Goal: Task Accomplishment & Management: Complete application form

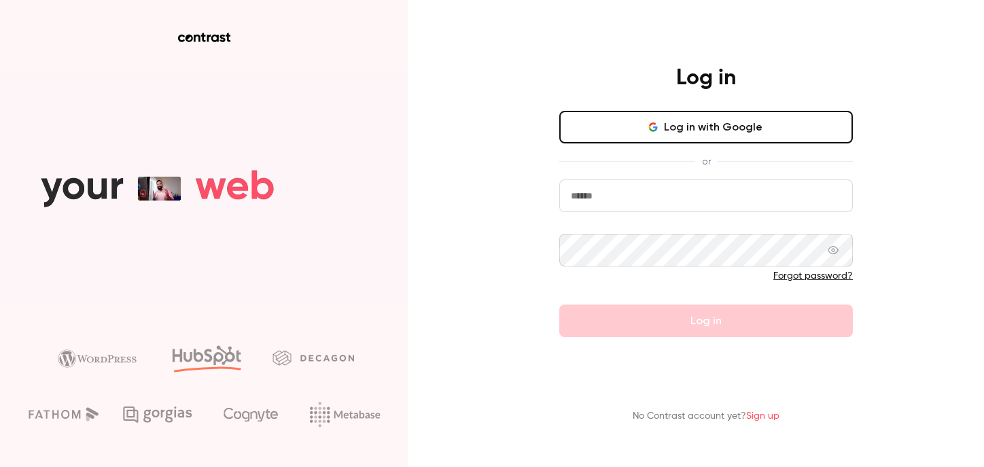
type input "**********"
click at [824, 281] on link "Forgot password?" at bounding box center [813, 276] width 80 height 10
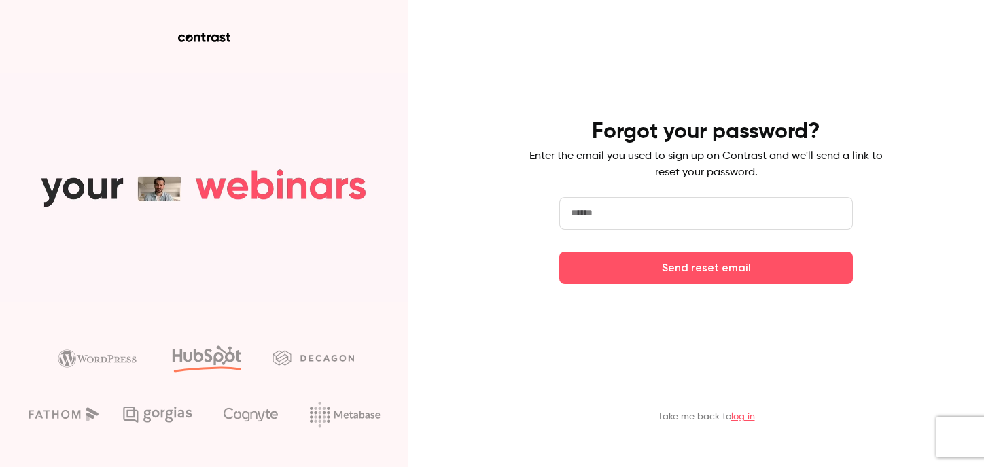
click at [640, 227] on input "email" at bounding box center [706, 213] width 294 height 33
type input "**********"
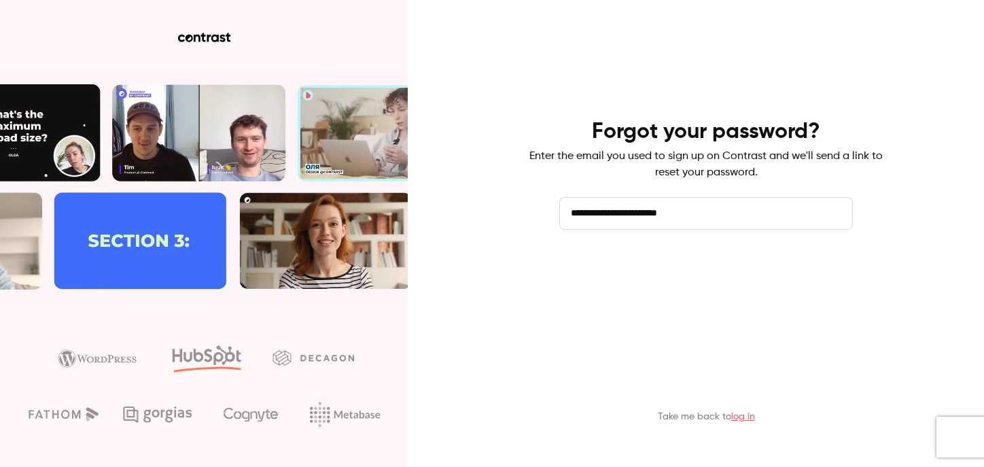
click at [730, 275] on button "Send reset email" at bounding box center [706, 267] width 294 height 33
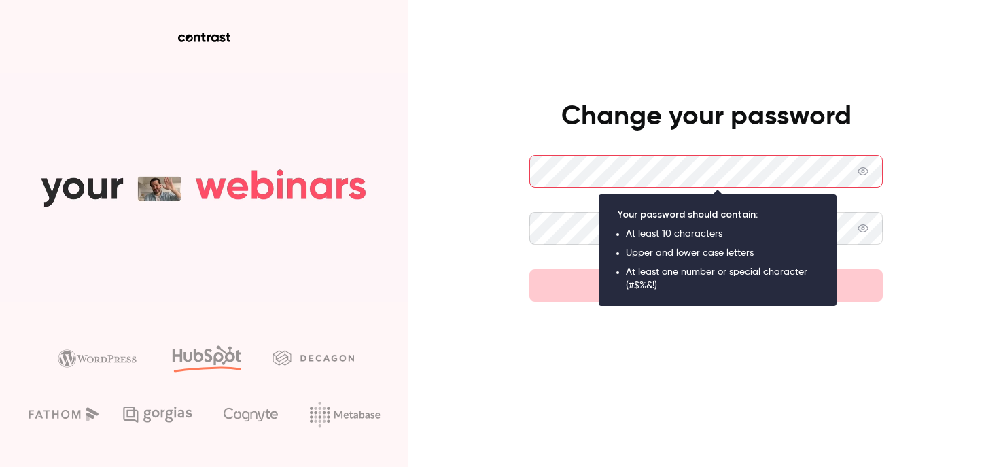
click at [872, 171] on keeper-lock "Open Keeper Popup" at bounding box center [864, 171] width 16 height 16
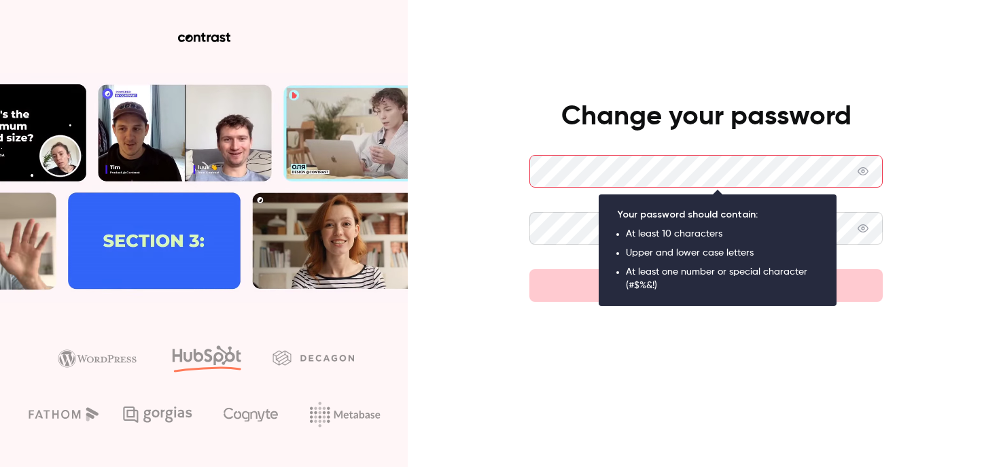
click at [872, 170] on keeper-lock "Open Keeper Popup" at bounding box center [864, 171] width 16 height 16
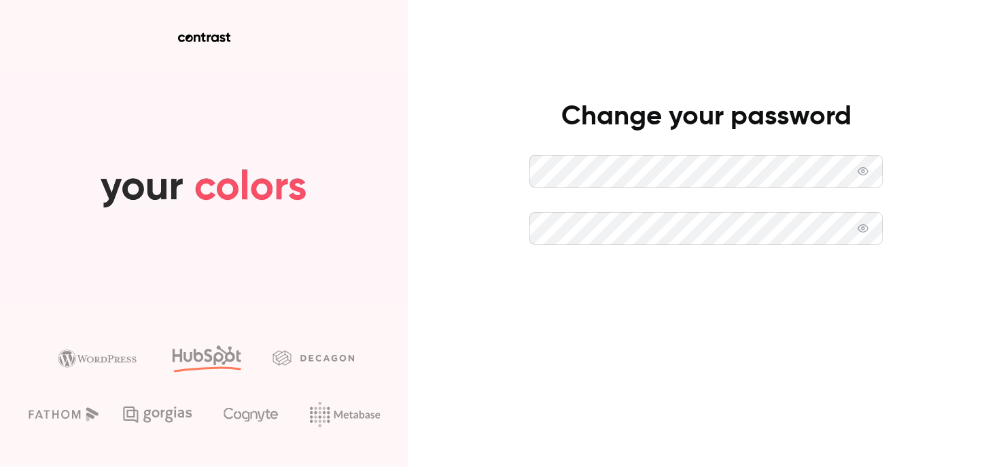
click at [682, 285] on button "Set new password" at bounding box center [705, 285] width 353 height 33
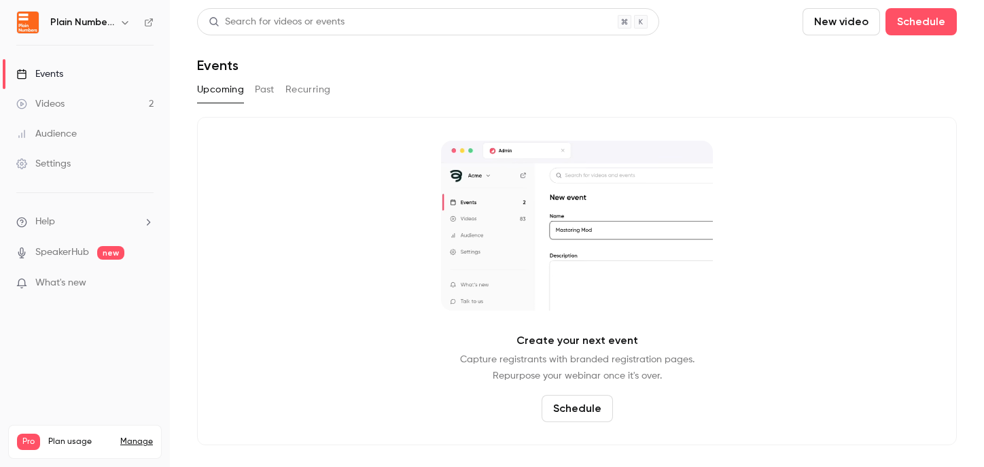
click at [79, 108] on link "Videos 2" at bounding box center [85, 104] width 170 height 30
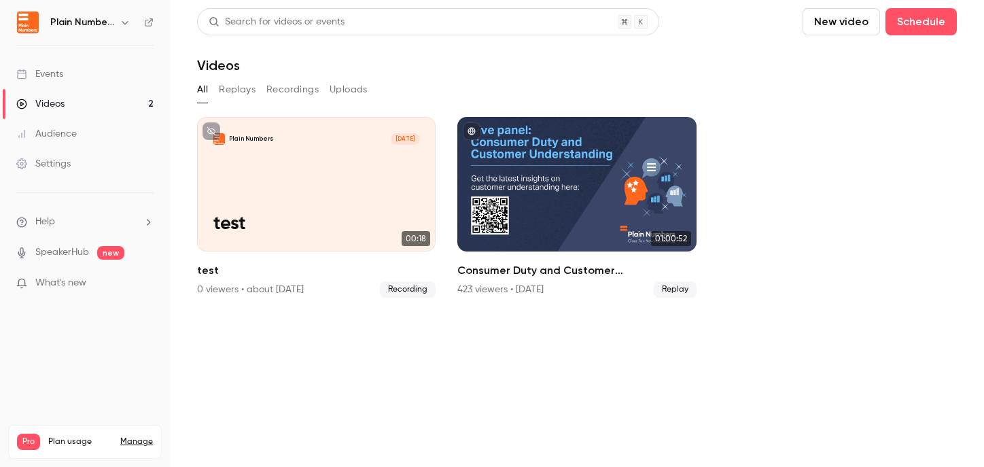
click at [73, 79] on link "Events" at bounding box center [85, 74] width 170 height 30
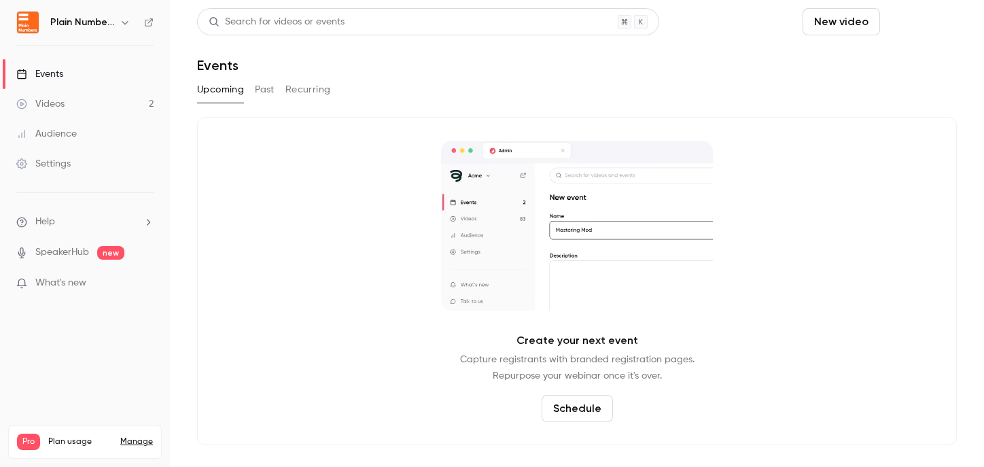
click at [894, 22] on button "Schedule" at bounding box center [921, 21] width 71 height 27
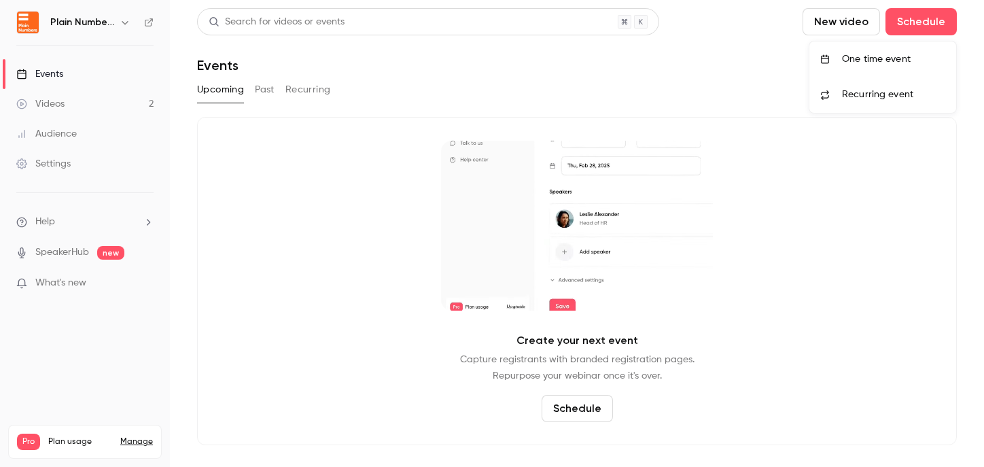
click at [894, 60] on div "One time event" at bounding box center [893, 59] width 103 height 14
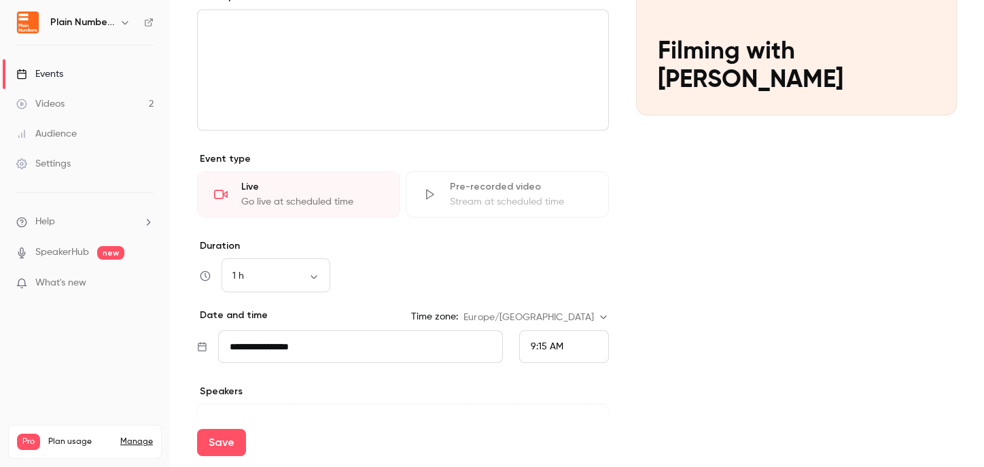
scroll to position [272, 0]
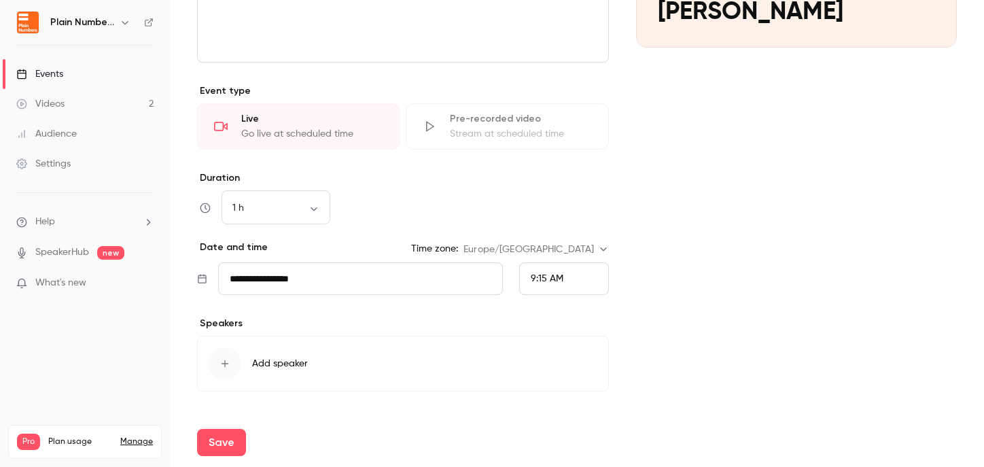
type input "**********"
click at [558, 274] on div "9:15 AM" at bounding box center [564, 278] width 90 height 33
click at [559, 218] on li "1:00 PM" at bounding box center [558, 206] width 88 height 36
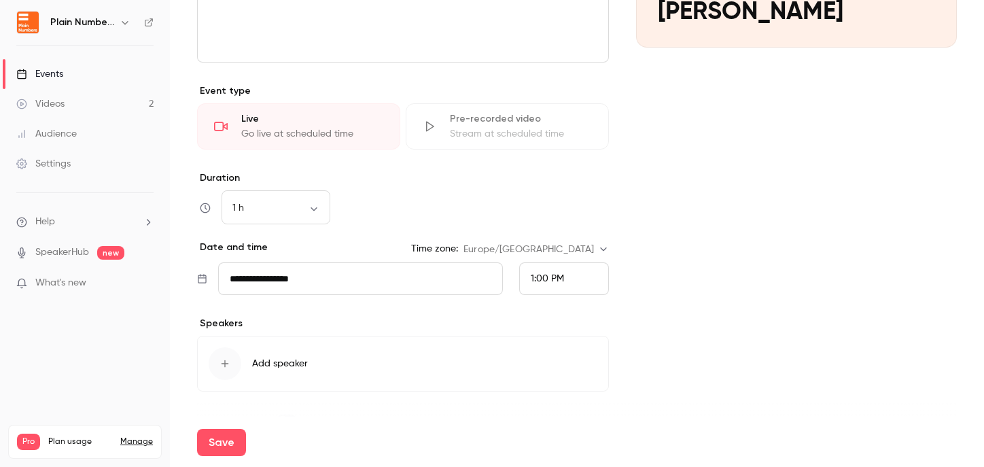
click at [229, 360] on icon "button" at bounding box center [225, 363] width 11 height 11
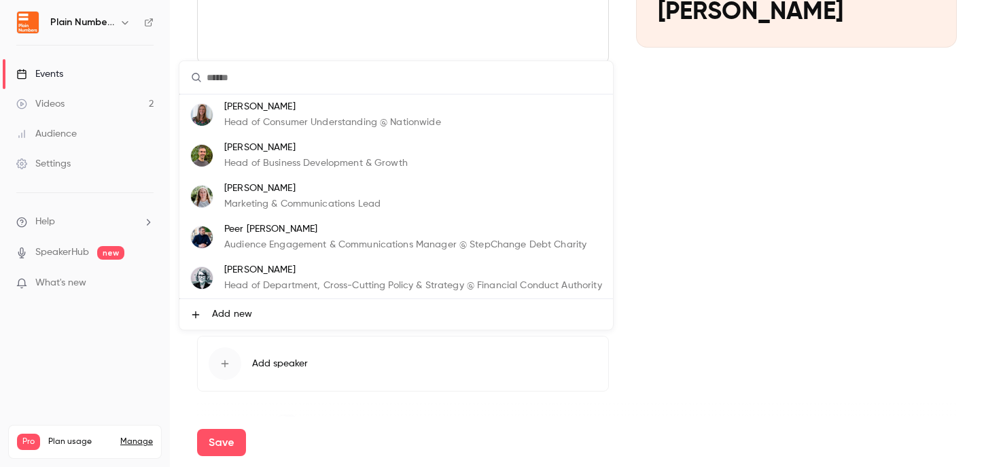
click at [404, 425] on div at bounding box center [492, 233] width 984 height 467
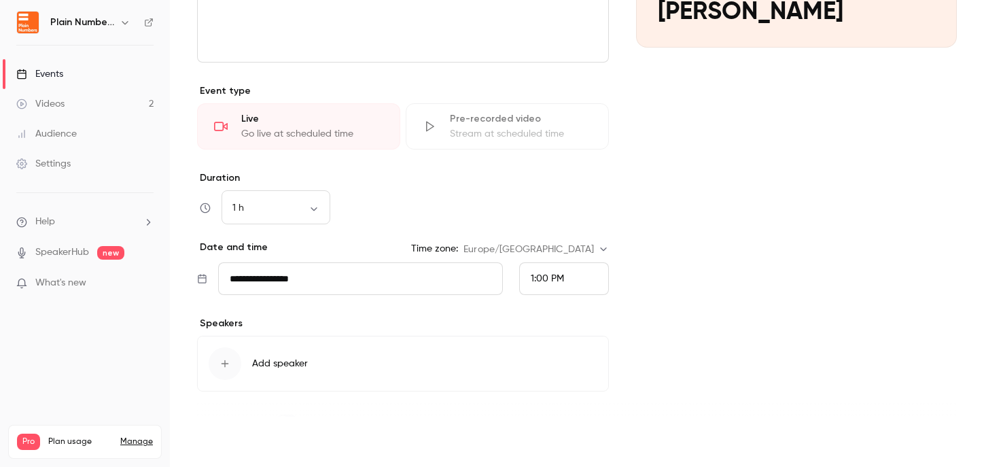
click at [212, 438] on button "Save" at bounding box center [221, 442] width 49 height 27
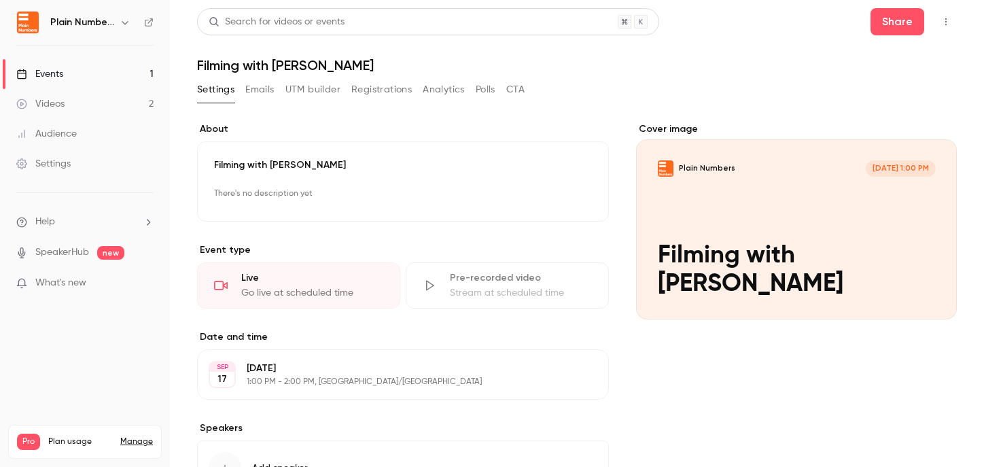
click at [262, 92] on button "Emails" at bounding box center [259, 90] width 29 height 22
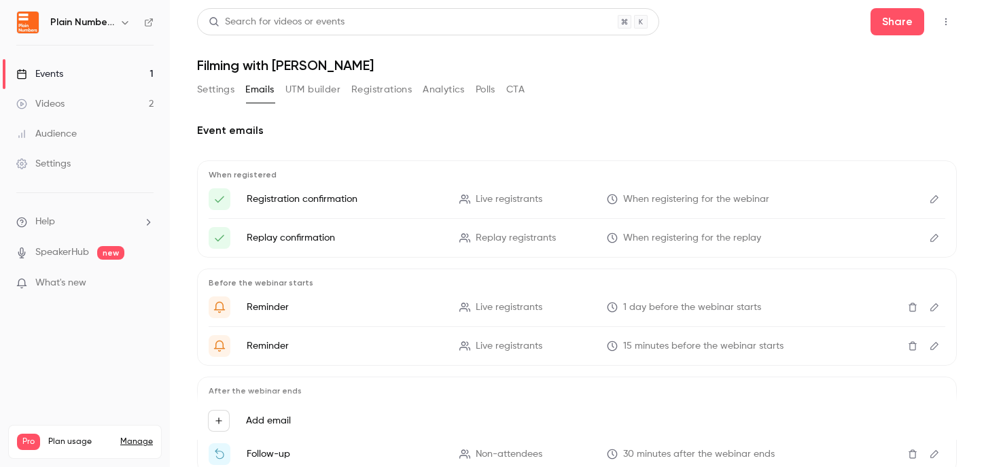
click at [216, 89] on button "Settings" at bounding box center [215, 90] width 37 height 22
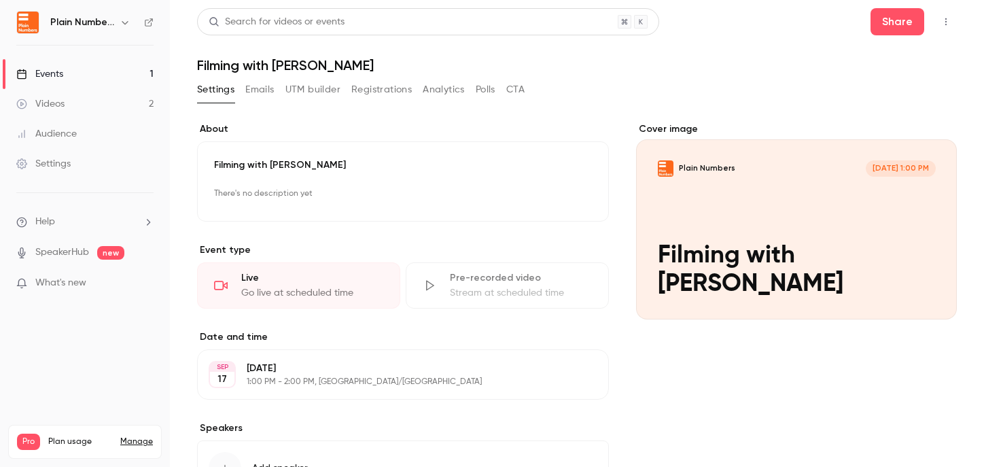
click at [59, 71] on div "Events" at bounding box center [39, 74] width 47 height 14
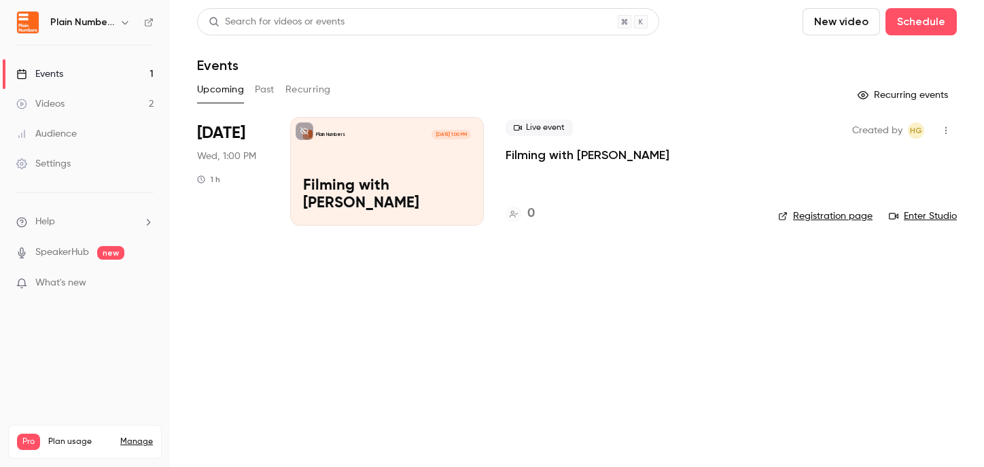
click at [914, 210] on link "Enter Studio" at bounding box center [923, 216] width 68 height 14
click at [943, 126] on icon "button" at bounding box center [946, 131] width 11 height 10
click at [934, 157] on li "Share" at bounding box center [882, 164] width 147 height 35
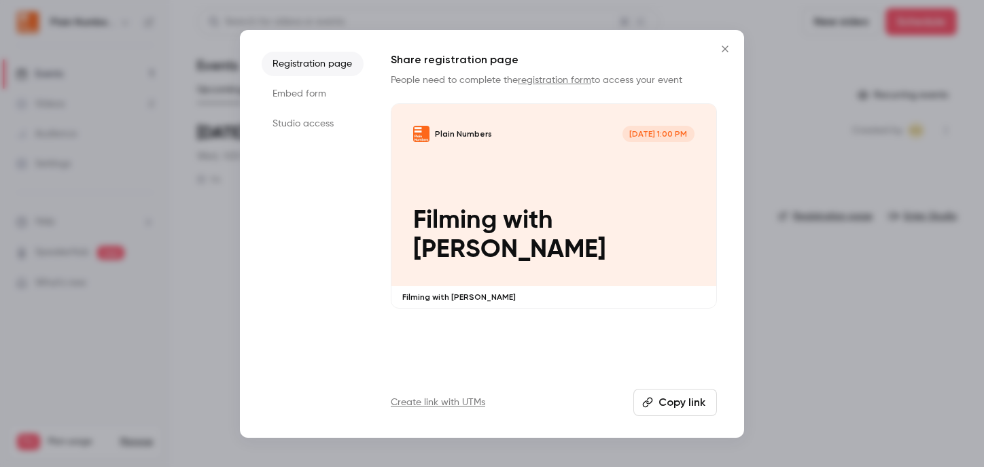
click at [665, 402] on button "Copy link" at bounding box center [675, 402] width 84 height 27
click at [724, 50] on icon "Close" at bounding box center [725, 49] width 6 height 6
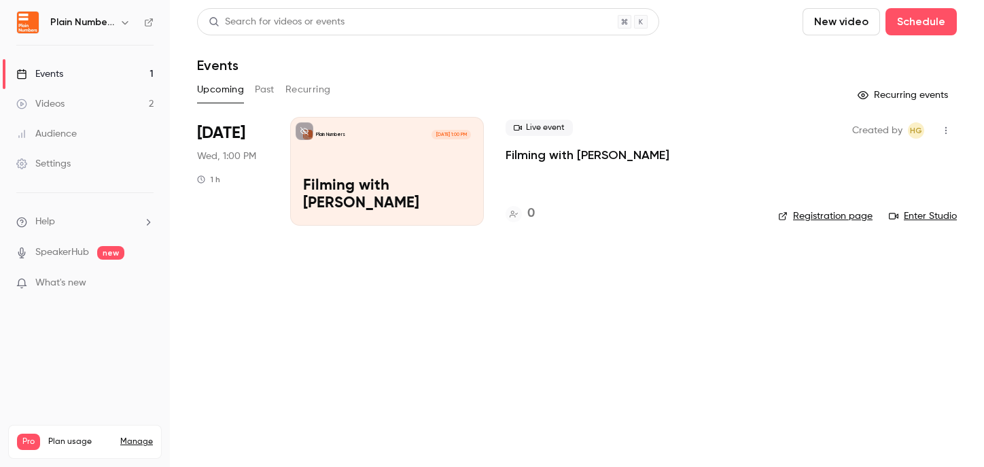
click at [94, 288] on p "What's new" at bounding box center [74, 283] width 116 height 14
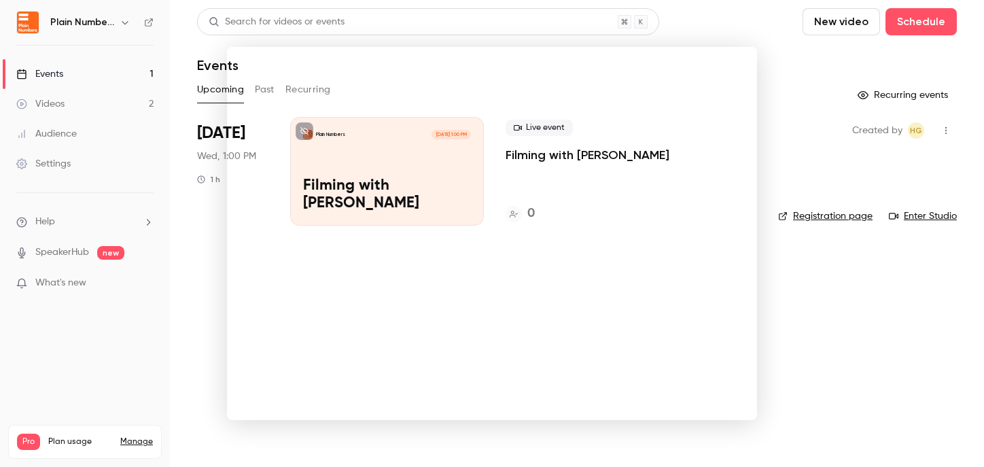
click at [771, 105] on div at bounding box center [492, 233] width 984 height 467
